Goal: Transaction & Acquisition: Purchase product/service

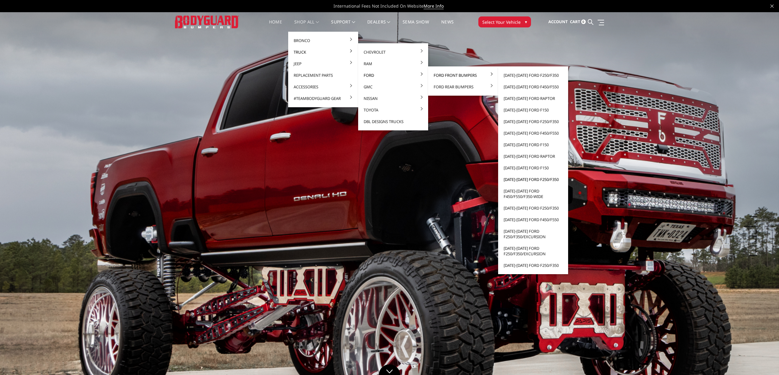
click at [529, 179] on link "[DATE]-[DATE] Ford F250/F350" at bounding box center [533, 179] width 65 height 12
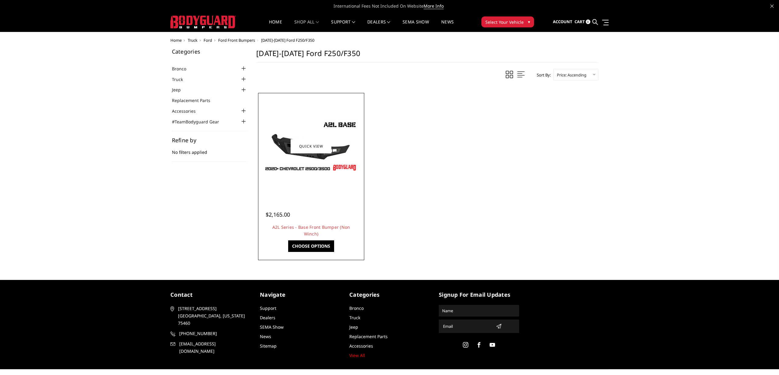
click at [323, 167] on img at bounding box center [310, 146] width 97 height 55
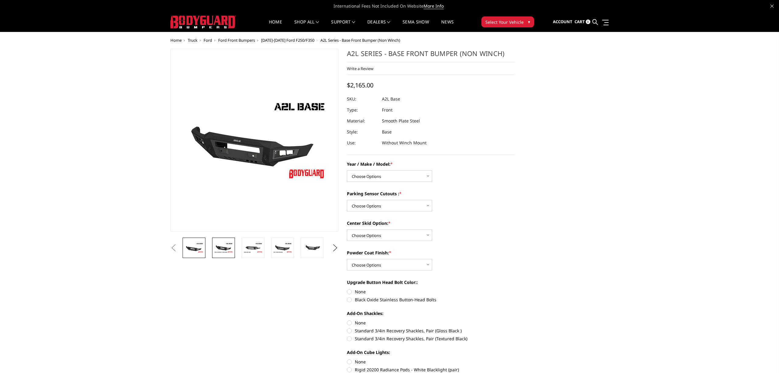
click at [223, 248] on img at bounding box center [223, 247] width 19 height 11
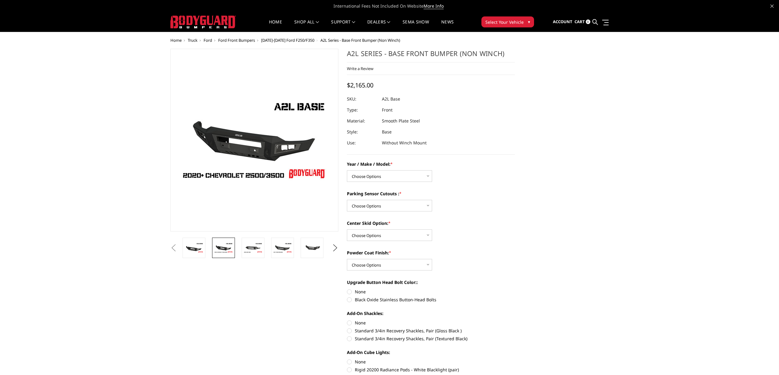
click at [178, 250] on button "Previous" at bounding box center [173, 247] width 9 height 9
click at [178, 246] on button "Previous" at bounding box center [173, 247] width 9 height 9
click at [178, 248] on button "Previous" at bounding box center [173, 247] width 9 height 9
click at [197, 242] on img at bounding box center [193, 247] width 19 height 11
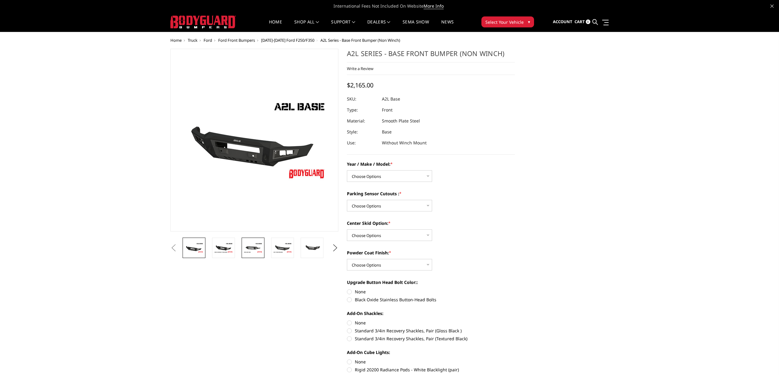
click at [259, 244] on img at bounding box center [252, 247] width 19 height 11
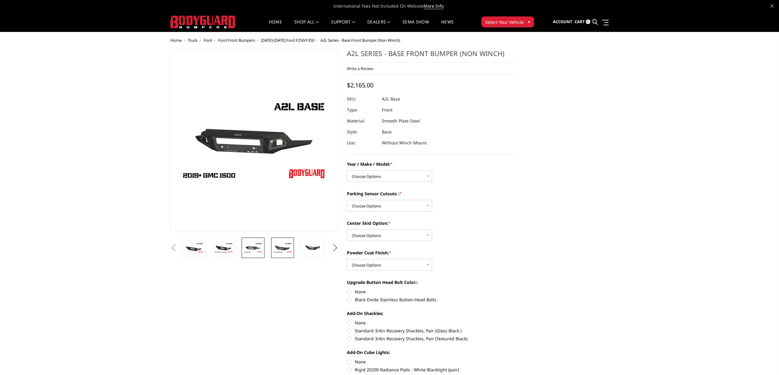
click at [289, 241] on link at bounding box center [282, 247] width 23 height 20
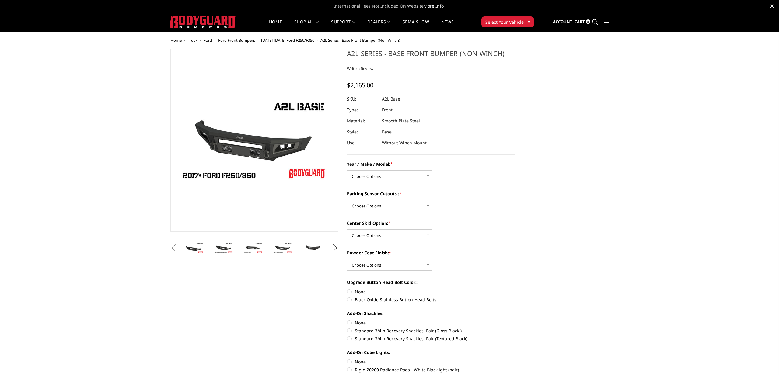
click at [320, 241] on link at bounding box center [312, 247] width 23 height 20
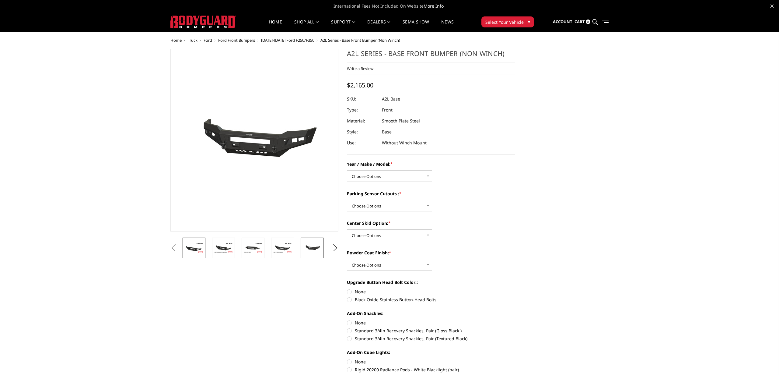
click at [200, 242] on img at bounding box center [193, 247] width 19 height 11
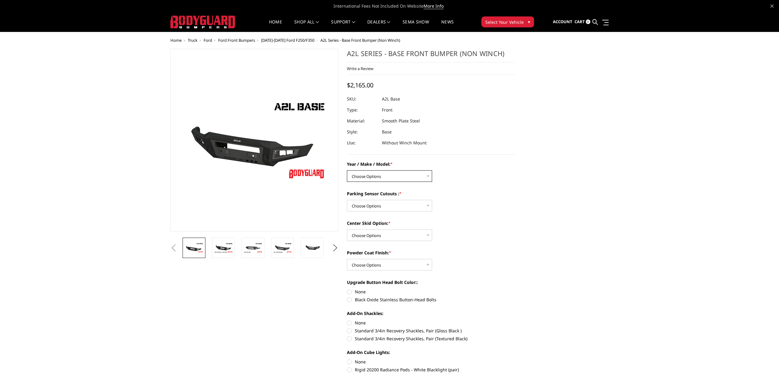
click at [428, 175] on select "Choose Options Chevrolet 15-19 2500 / 3500 Chevrolet 19-21 1500 Chevrolet 15-20…" at bounding box center [389, 176] width 85 height 12
select select "4295"
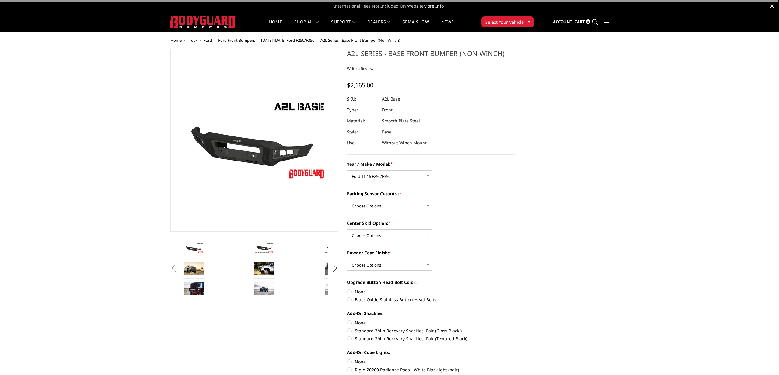
click at [390, 203] on select "Choose Options Yes - I have front parking sensors No - I do NOT have parking se…" at bounding box center [389, 206] width 85 height 12
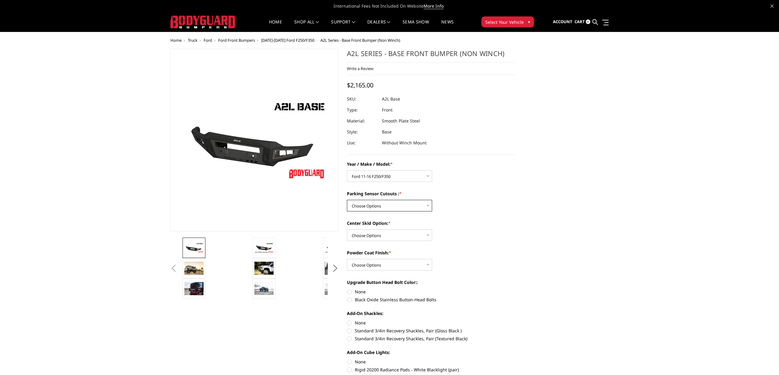
select select "4288"
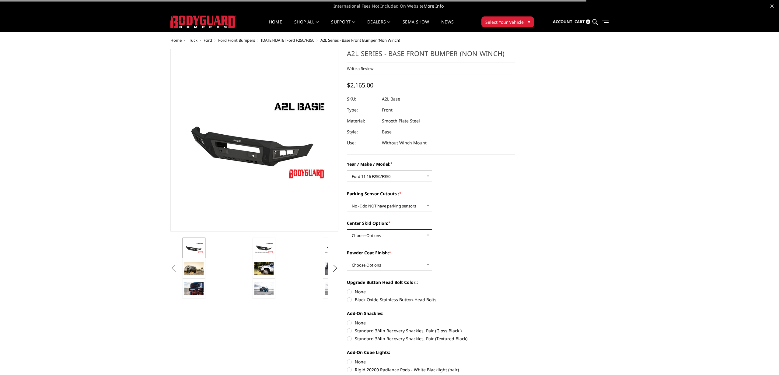
click at [394, 232] on select "Choose Options Single Light Bar Cutout" at bounding box center [389, 235] width 85 height 12
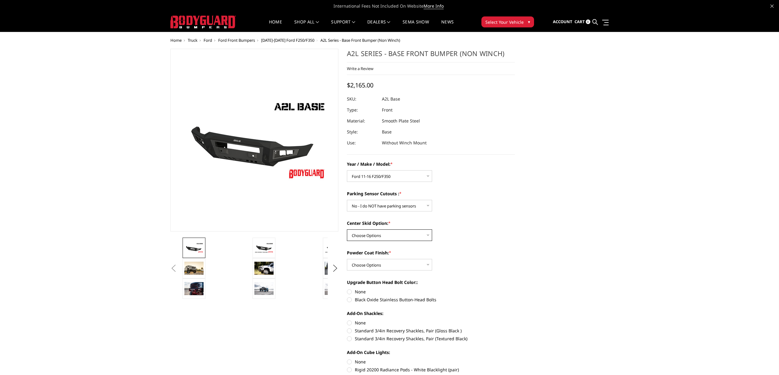
select select "4304"
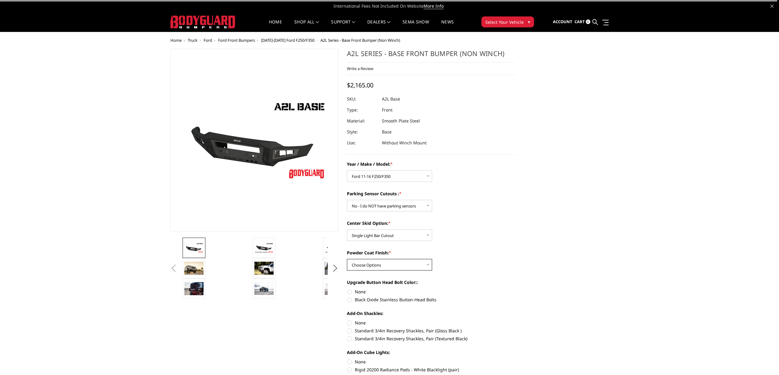
click at [397, 262] on select "Choose Options Bare metal (included) Texture Black Powder Coat" at bounding box center [389, 265] width 85 height 12
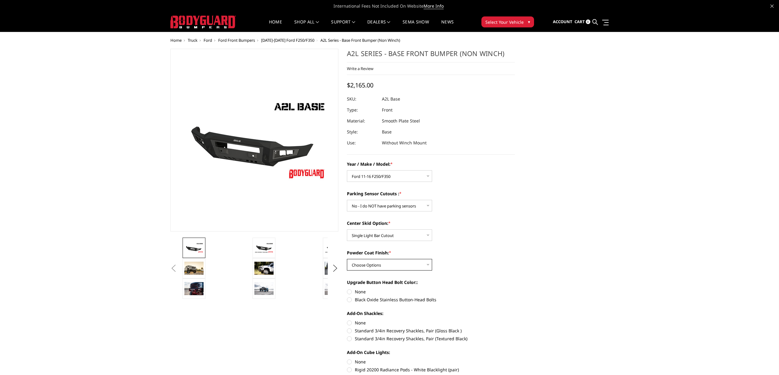
select select "4285"
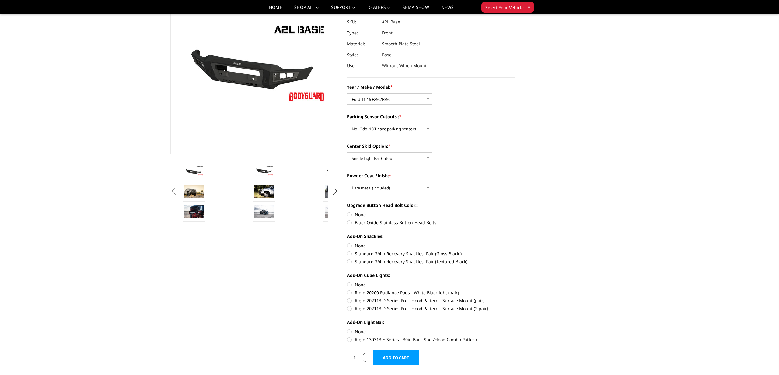
scroll to position [59, 0]
click at [350, 285] on label "None" at bounding box center [431, 284] width 168 height 6
click at [347, 281] on input "None" at bounding box center [347, 281] width 0 height 0
radio input "true"
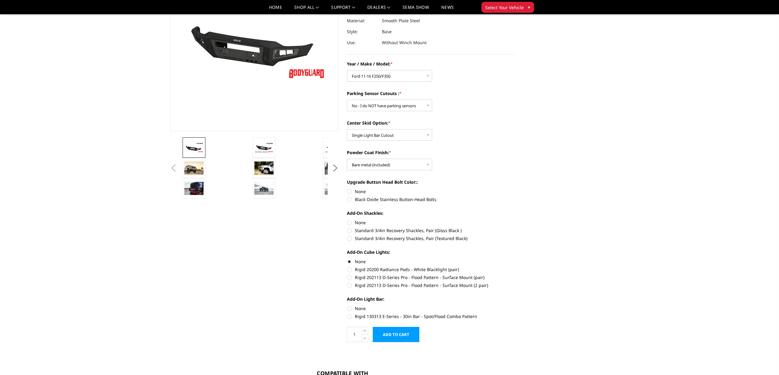
scroll to position [101, 0]
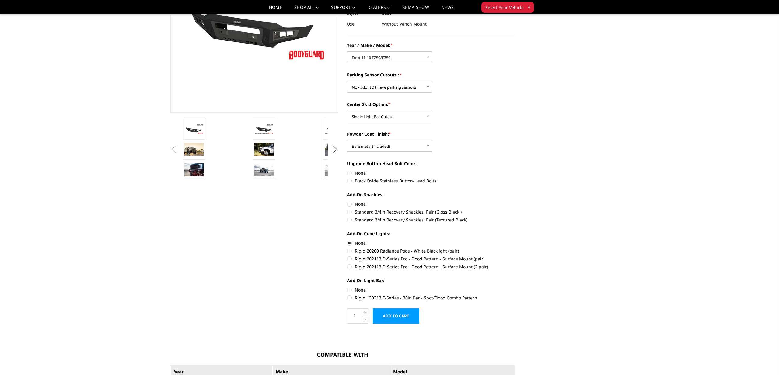
click at [349, 290] on label "None" at bounding box center [431, 289] width 168 height 6
click at [347, 287] on input "None" at bounding box center [347, 286] width 0 height 0
radio input "true"
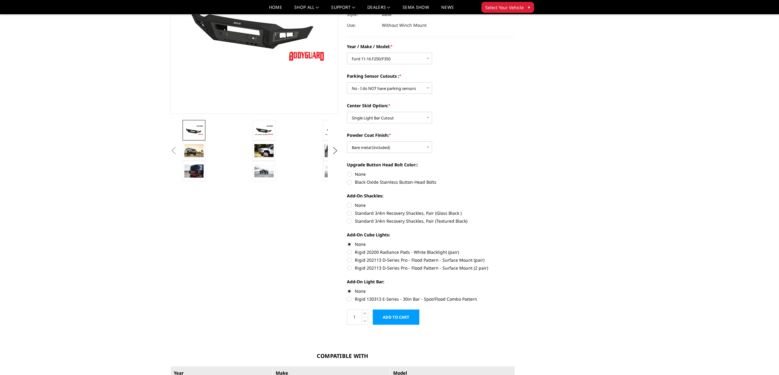
click at [349, 204] on label "None" at bounding box center [431, 205] width 168 height 6
click at [347, 202] on input "None" at bounding box center [347, 202] width 0 height 0
radio input "true"
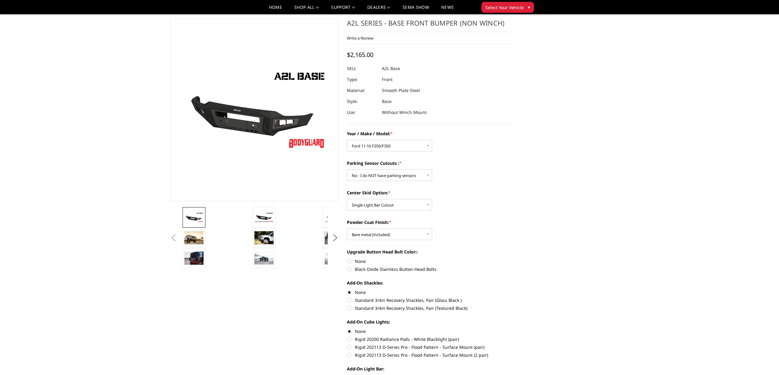
scroll to position [0, 0]
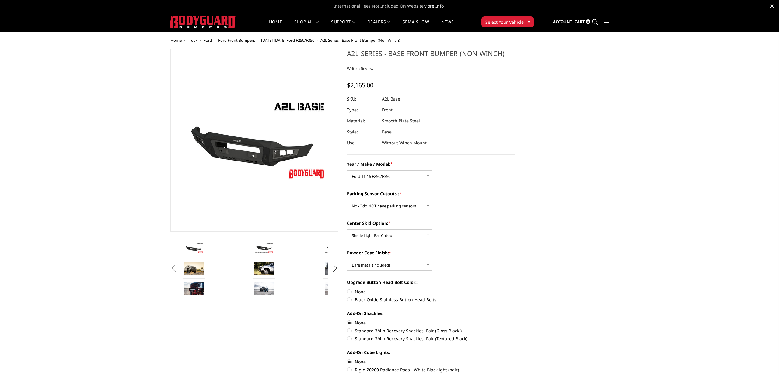
click at [196, 269] on img at bounding box center [193, 267] width 19 height 13
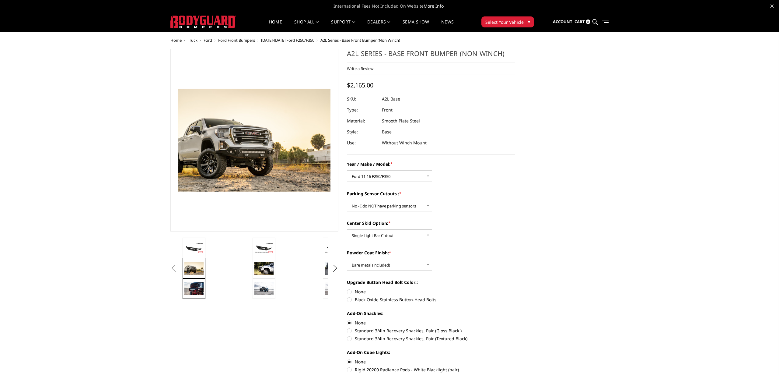
click at [196, 292] on img at bounding box center [193, 288] width 19 height 13
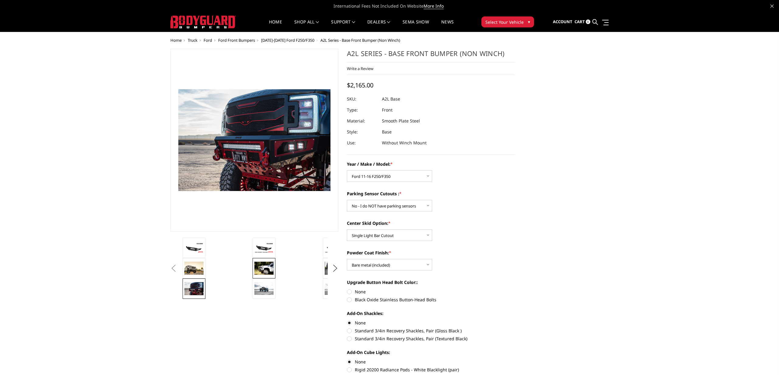
click at [263, 269] on img at bounding box center [263, 267] width 19 height 13
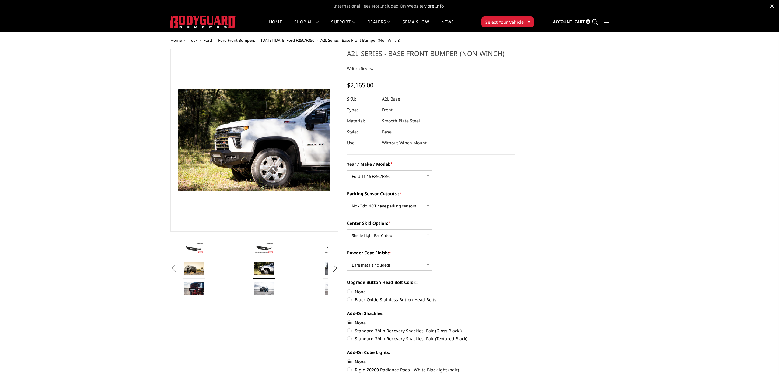
click at [266, 289] on img at bounding box center [263, 288] width 19 height 12
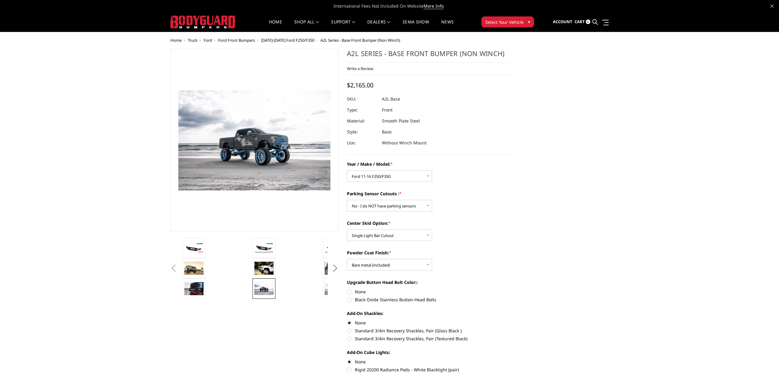
click at [336, 268] on button "Next" at bounding box center [335, 268] width 9 height 9
click at [337, 247] on button "Next" at bounding box center [335, 247] width 9 height 9
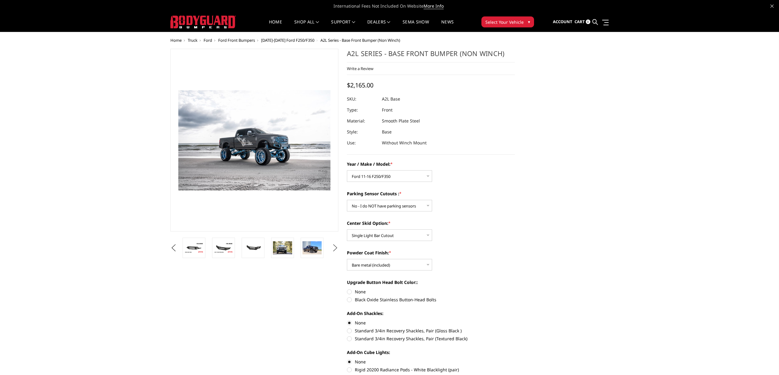
click at [337, 247] on button "Next" at bounding box center [335, 247] width 9 height 9
click at [279, 249] on img at bounding box center [282, 247] width 19 height 13
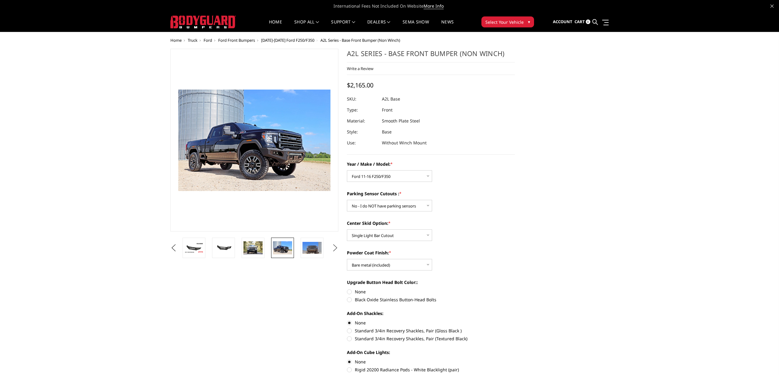
click at [337, 248] on button "Next" at bounding box center [335, 247] width 9 height 9
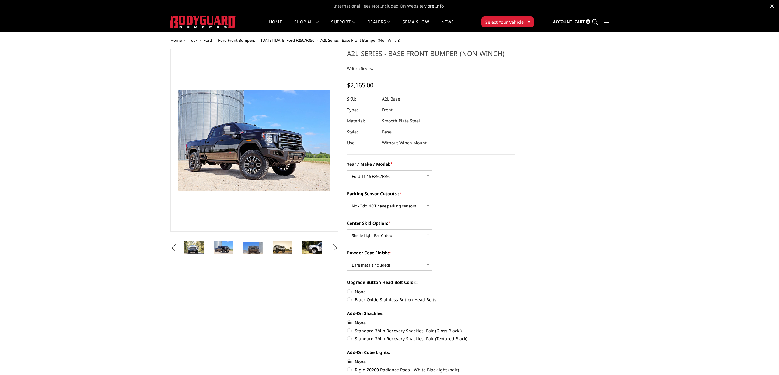
click at [337, 248] on button "Next" at bounding box center [335, 247] width 9 height 9
click at [336, 247] on button "Next" at bounding box center [335, 247] width 9 height 9
click at [279, 249] on img at bounding box center [282, 247] width 19 height 13
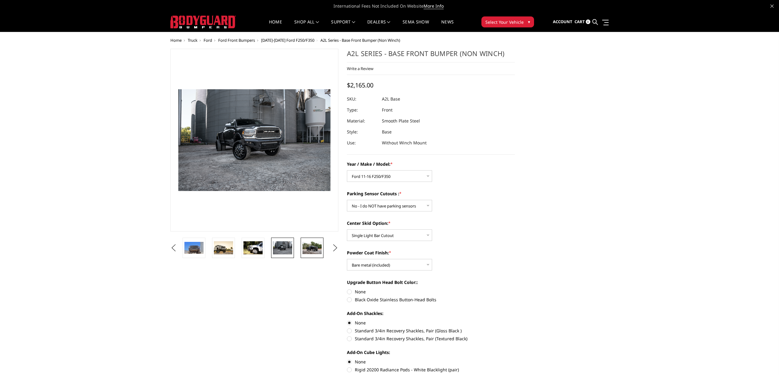
click at [311, 248] on img at bounding box center [311, 247] width 19 height 12
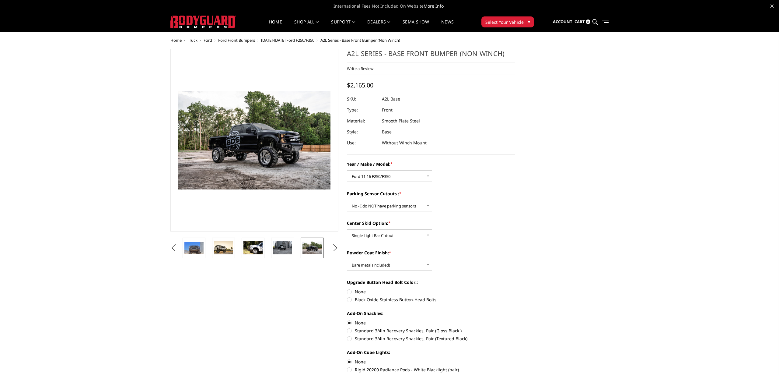
click at [335, 247] on button "Next" at bounding box center [335, 247] width 9 height 9
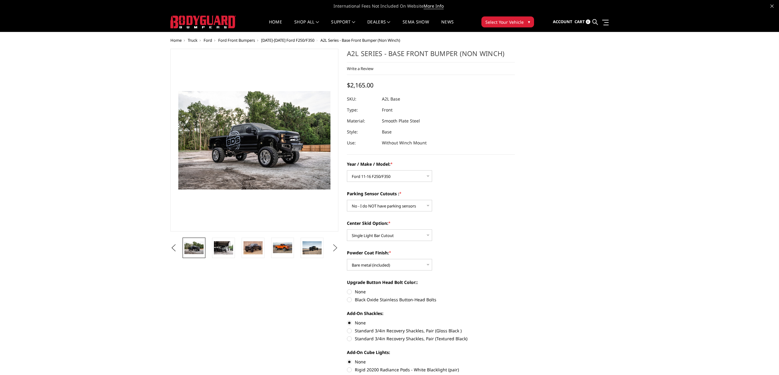
click at [335, 247] on button "Next" at bounding box center [335, 247] width 9 height 9
click at [178, 249] on button "Previous" at bounding box center [173, 247] width 9 height 9
click at [227, 248] on img at bounding box center [223, 247] width 19 height 13
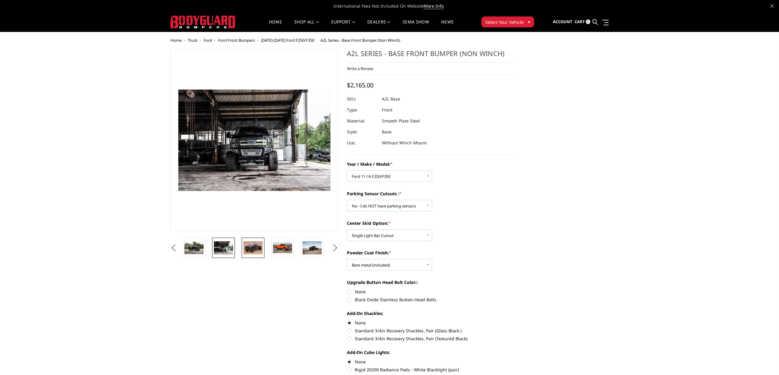
click at [252, 249] on img at bounding box center [252, 247] width 19 height 13
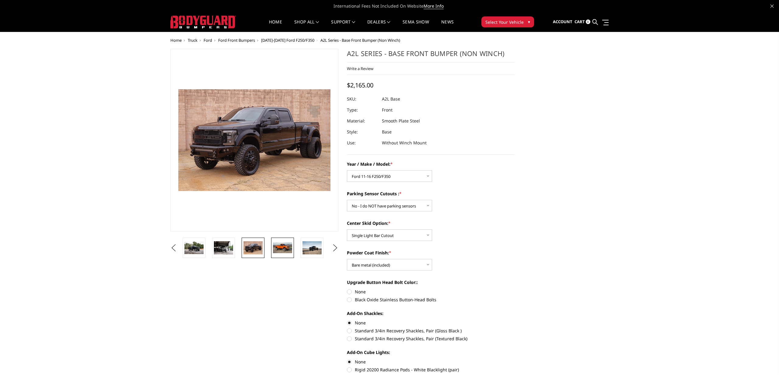
click at [284, 248] on img at bounding box center [282, 247] width 19 height 11
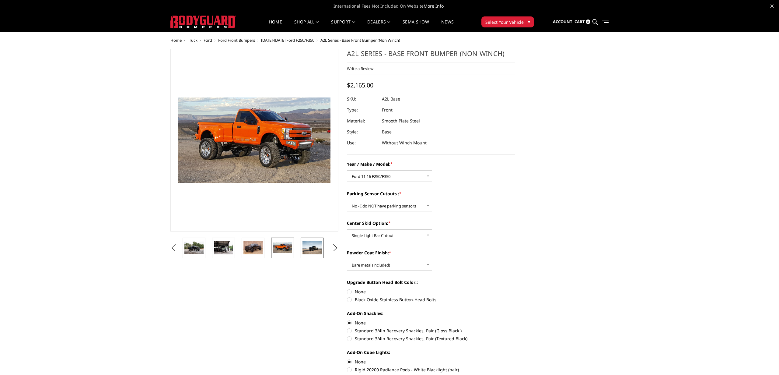
click at [313, 249] on img at bounding box center [311, 247] width 19 height 13
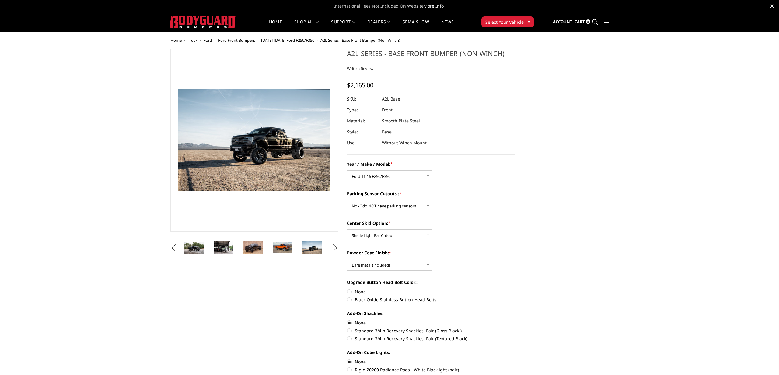
click at [337, 246] on button "Next" at bounding box center [335, 247] width 9 height 9
click at [336, 246] on button "Next" at bounding box center [335, 247] width 9 height 9
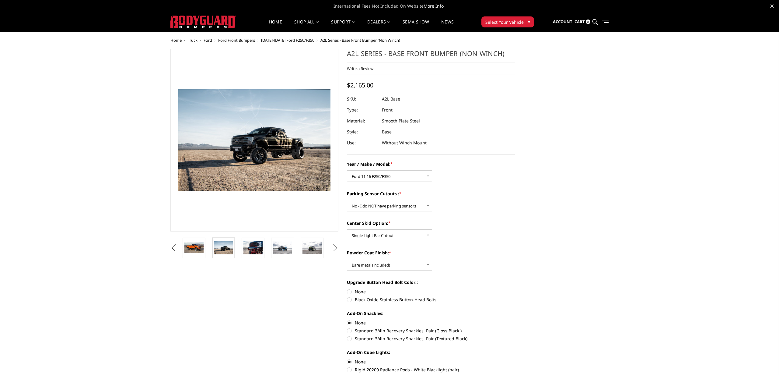
click at [336, 246] on button "Next" at bounding box center [335, 247] width 9 height 9
click at [420, 23] on link "SEMA Show" at bounding box center [416, 26] width 26 height 12
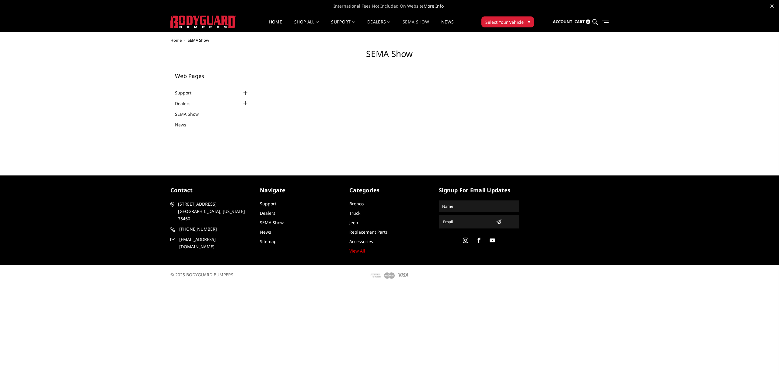
select select "US"
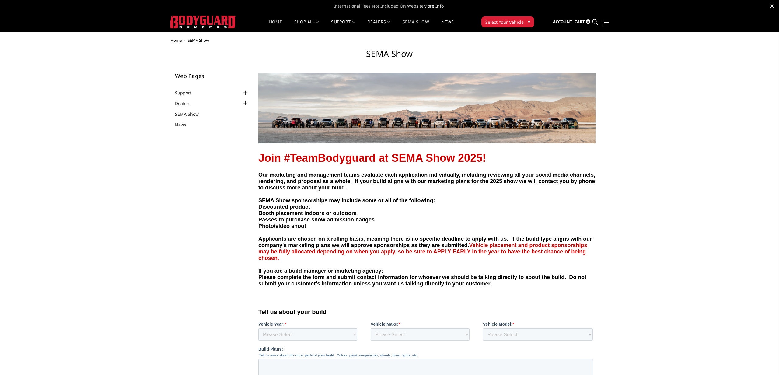
click at [271, 21] on link "Home" at bounding box center [275, 26] width 13 height 12
